Goal: Task Accomplishment & Management: Complete application form

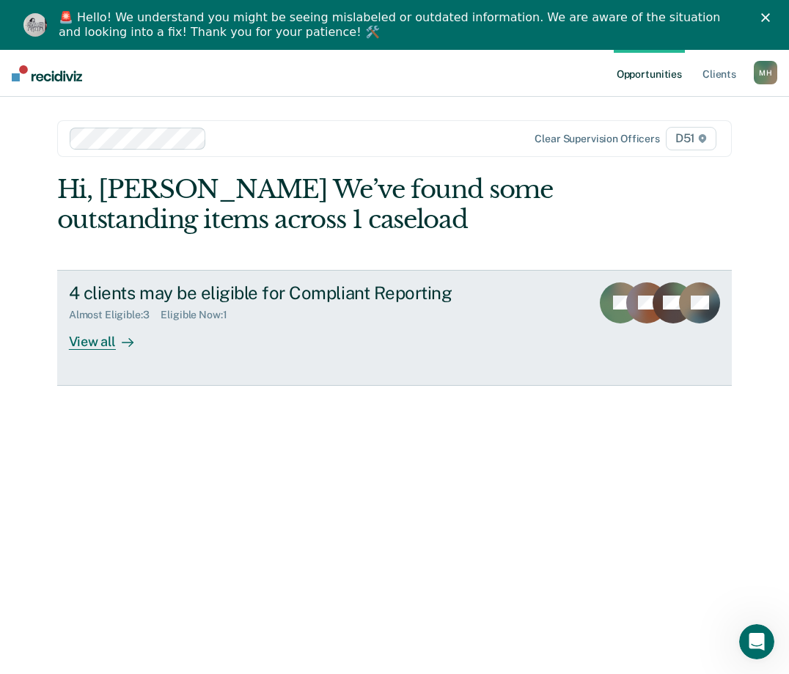
click at [78, 343] on div "View all" at bounding box center [110, 335] width 82 height 29
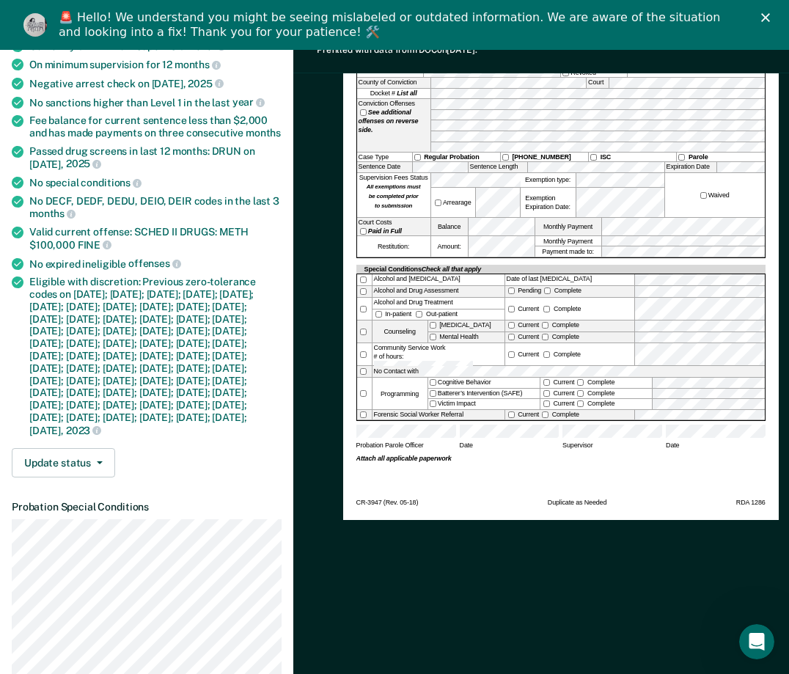
scroll to position [220, 0]
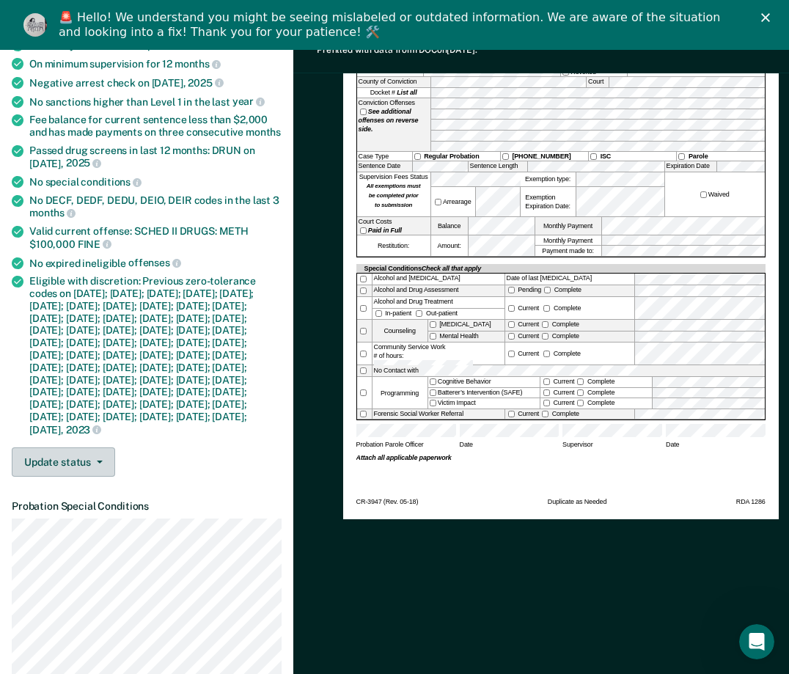
click at [70, 477] on button "Update status" at bounding box center [63, 461] width 103 height 29
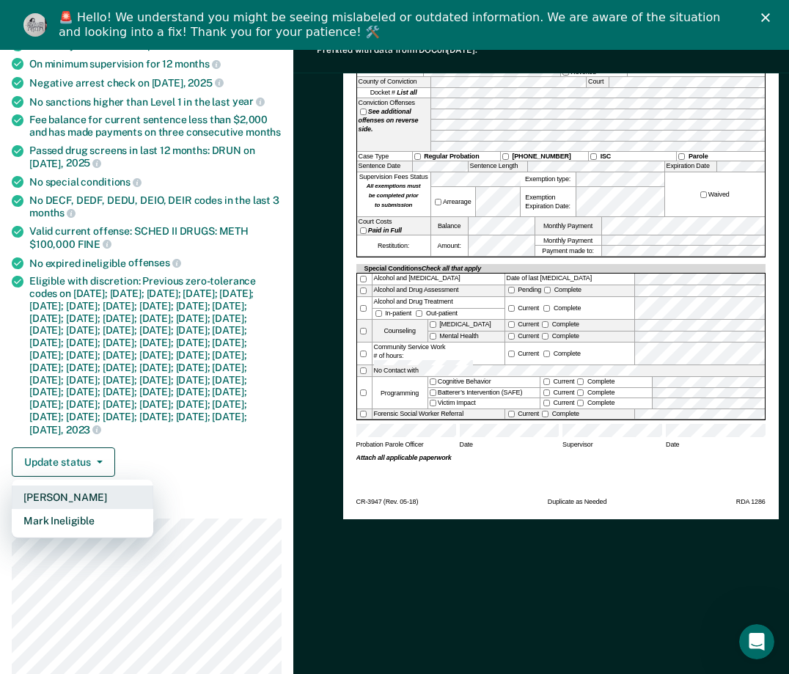
click at [80, 509] on button "[PERSON_NAME]" at bounding box center [82, 496] width 141 height 23
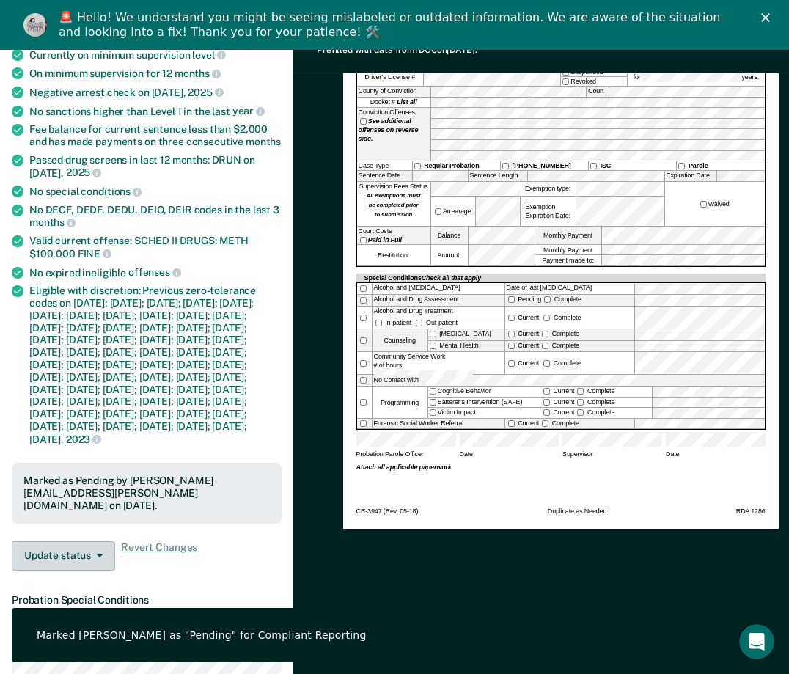
scroll to position [0, 0]
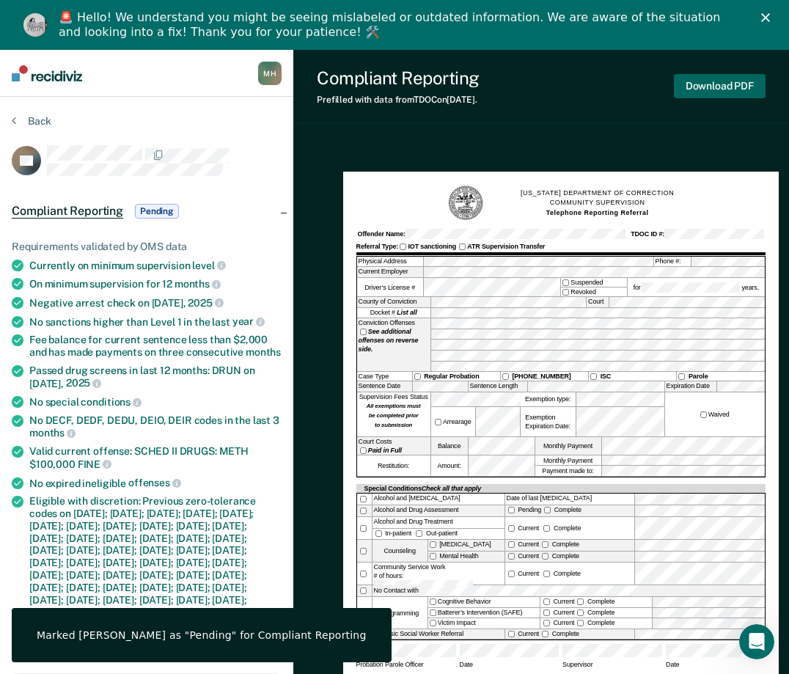
click at [587, 87] on button "Download PDF" at bounding box center [720, 86] width 92 height 24
